Goal: Task Accomplishment & Management: Manage account settings

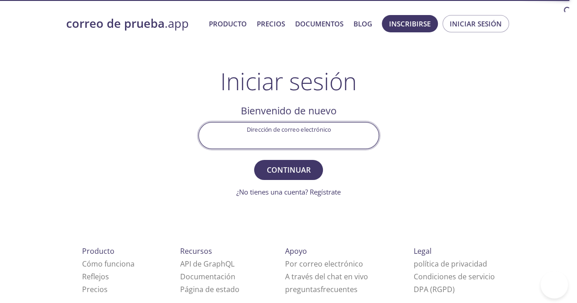
click at [318, 128] on input "Dirección de correo electrónico" at bounding box center [289, 136] width 180 height 26
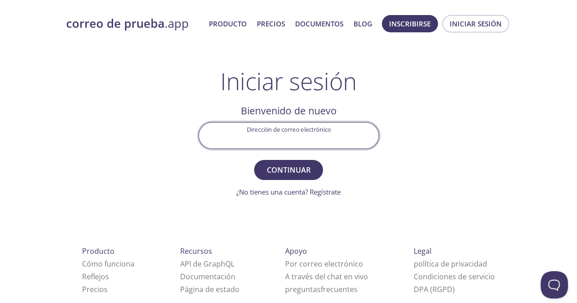
type input "[EMAIL_ADDRESS][DOMAIN_NAME]"
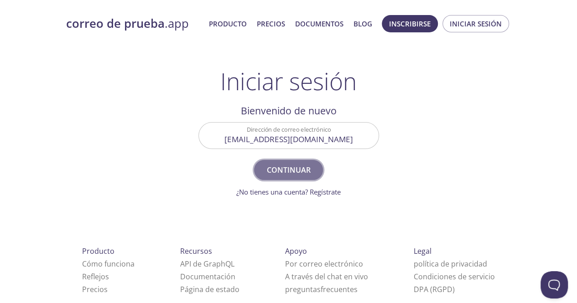
click at [297, 176] on font "Continuar" at bounding box center [289, 170] width 44 height 13
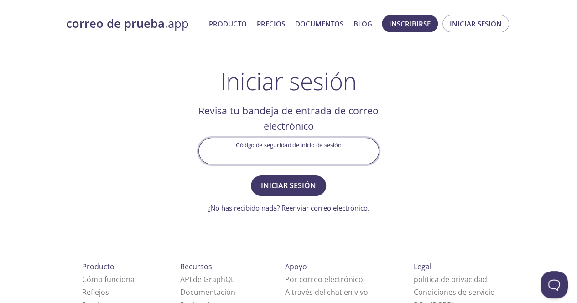
click at [321, 149] on input "Código de seguridad de inicio de sesión" at bounding box center [289, 151] width 180 height 26
type input "xF4LJFH"
click at [251, 176] on button "Iniciar sesión" at bounding box center [288, 186] width 75 height 20
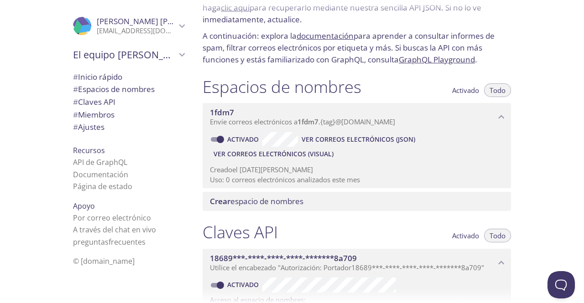
scroll to position [51, 0]
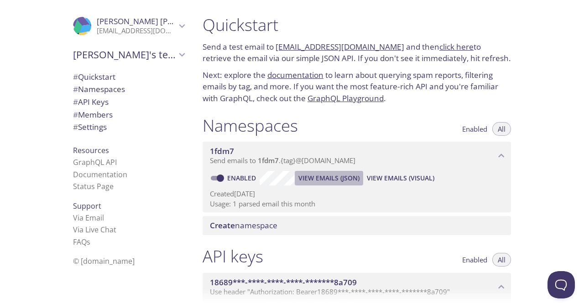
click at [310, 175] on span "View Emails (JSON)" at bounding box center [328, 178] width 61 height 11
click at [397, 131] on div "Namespaces Enabled All" at bounding box center [357, 126] width 308 height 23
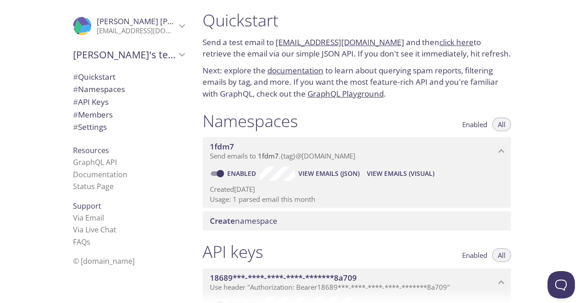
scroll to position [4, 0]
